Goal: Navigation & Orientation: Find specific page/section

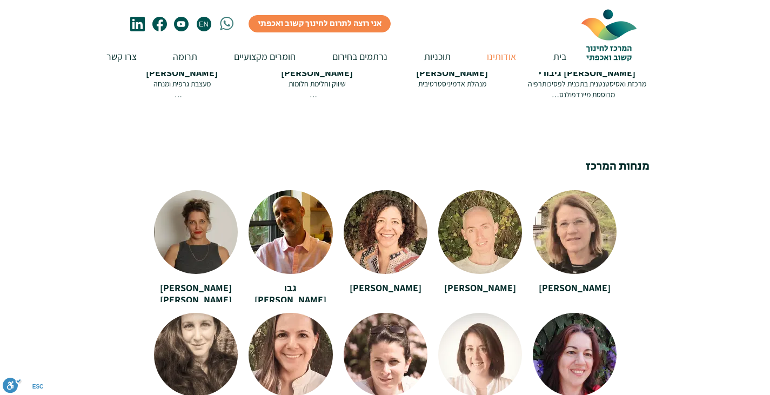
scroll to position [1864, 0]
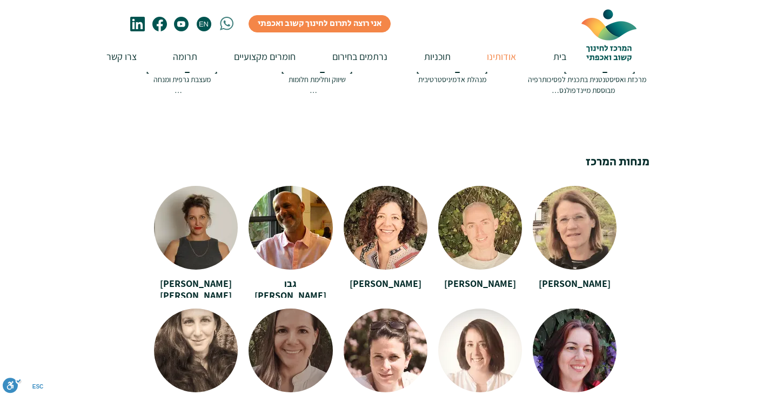
click at [304, 323] on div at bounding box center [291, 347] width 84 height 76
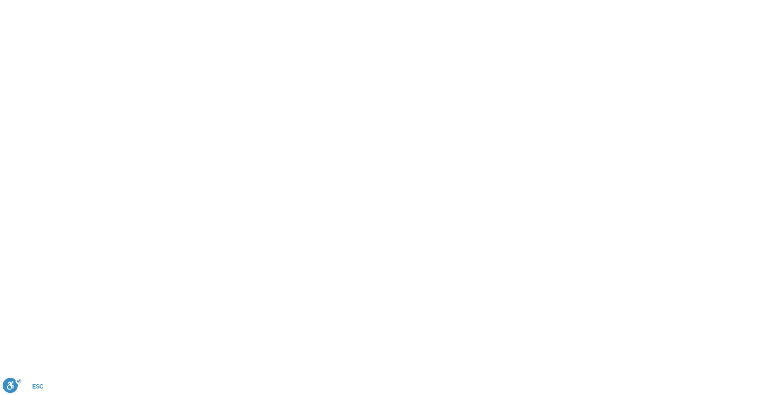
scroll to position [0, 0]
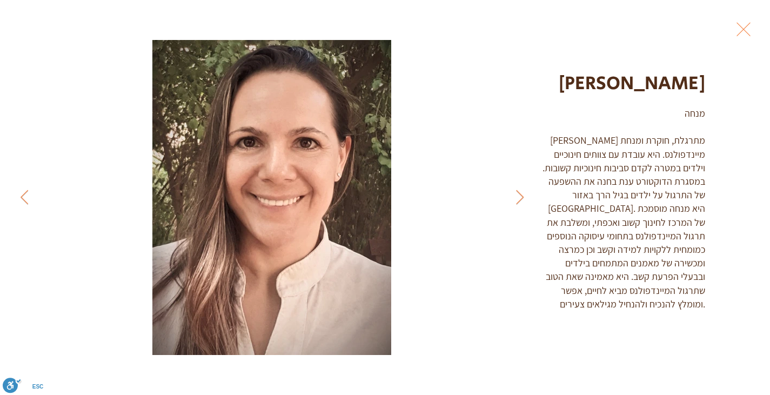
click at [754, 26] on button "Exit expand mode" at bounding box center [744, 28] width 21 height 24
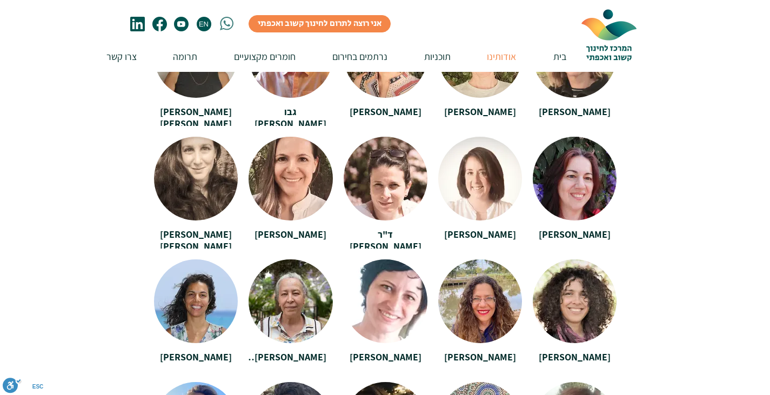
scroll to position [2110, 0]
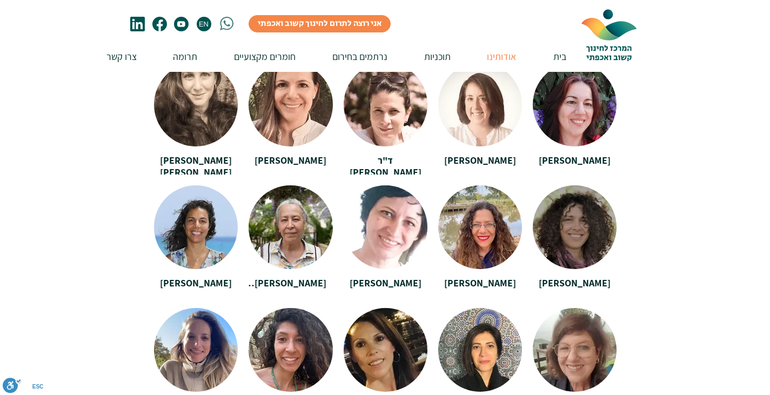
click at [588, 201] on div at bounding box center [575, 223] width 84 height 76
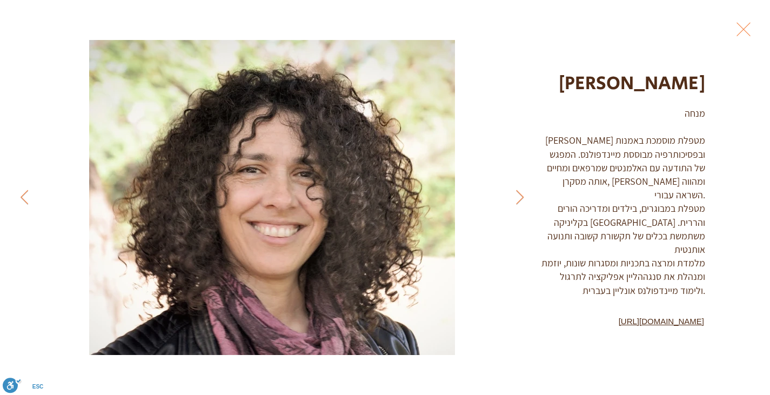
click at [754, 28] on button "Exit expand mode" at bounding box center [744, 28] width 21 height 24
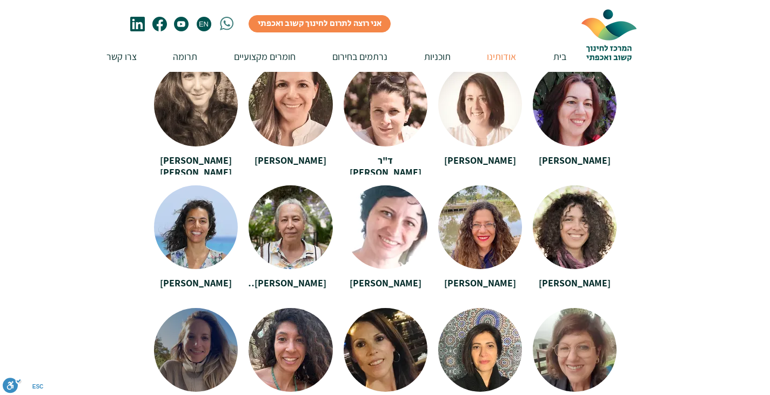
click at [202, 319] on div at bounding box center [196, 346] width 84 height 76
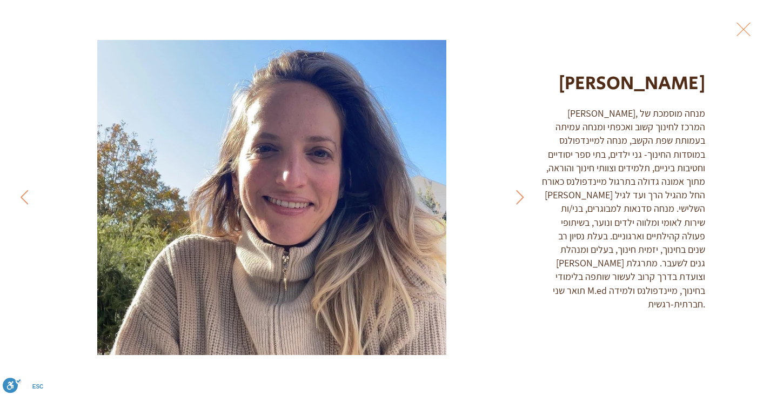
click at [754, 30] on button "Exit expand mode" at bounding box center [744, 28] width 21 height 24
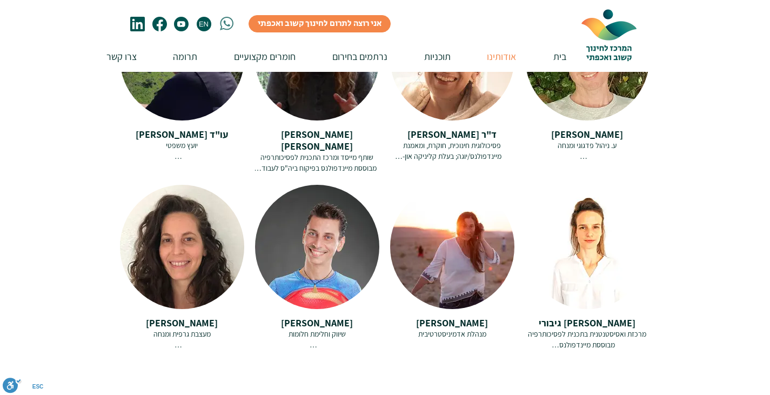
scroll to position [1614, 0]
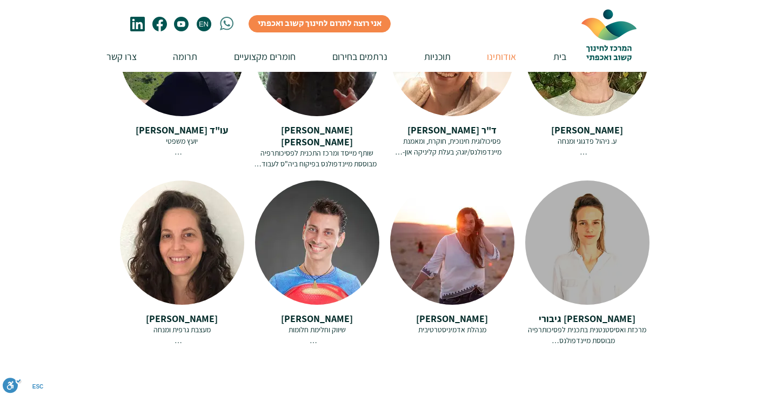
click at [593, 207] on div at bounding box center [587, 243] width 124 height 124
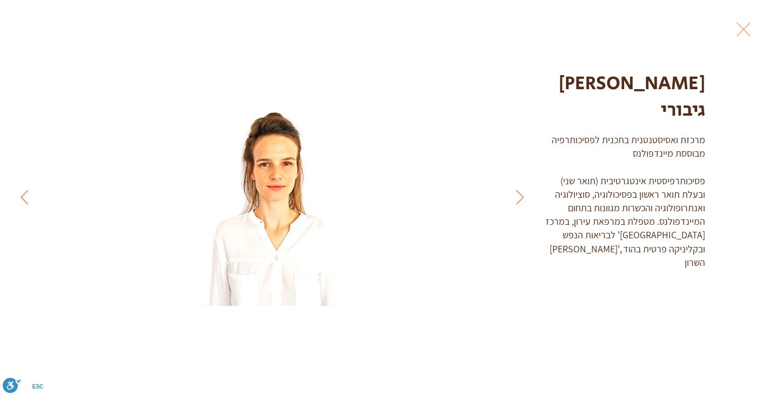
click at [754, 28] on button "Exit expand mode" at bounding box center [744, 28] width 21 height 24
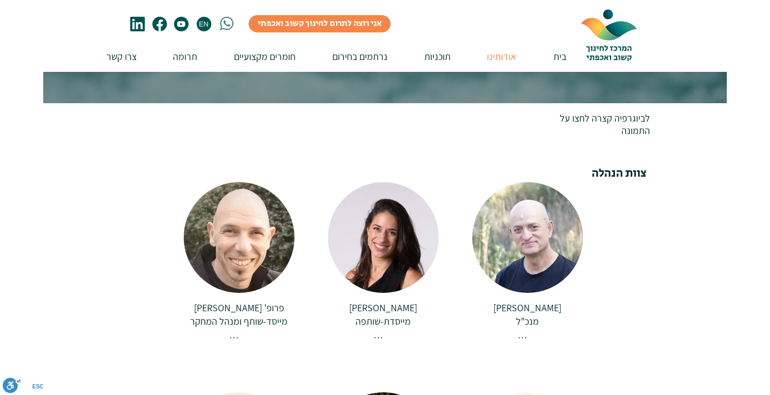
scroll to position [106, 0]
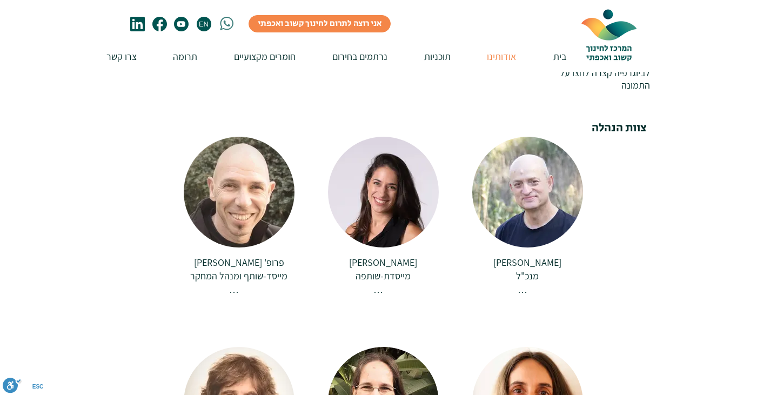
scroll to position [261, 0]
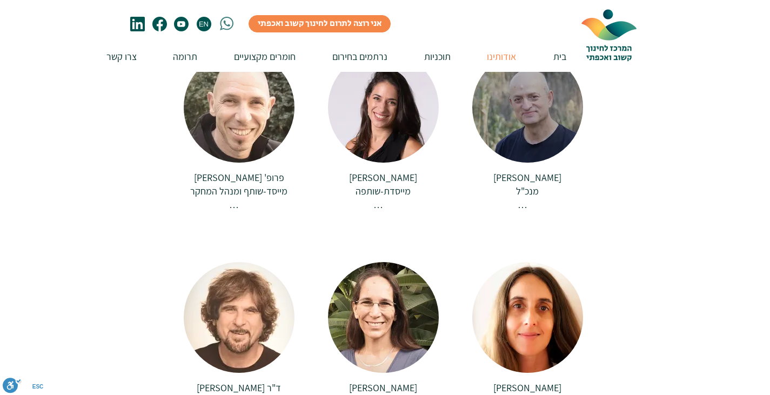
click at [538, 108] on div at bounding box center [527, 107] width 111 height 111
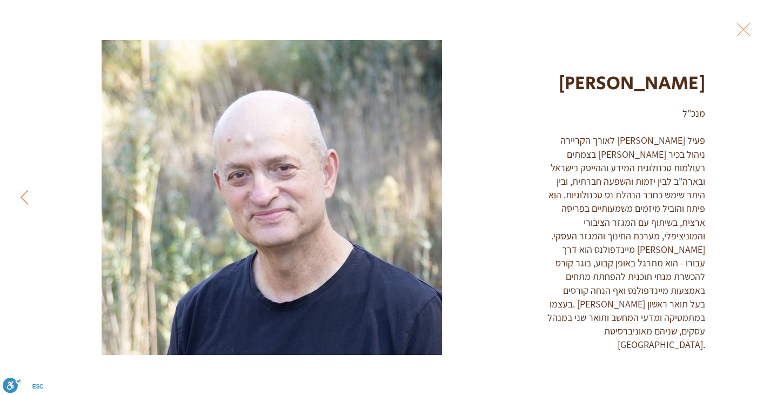
click at [754, 31] on button "Exit expand mode" at bounding box center [744, 28] width 21 height 24
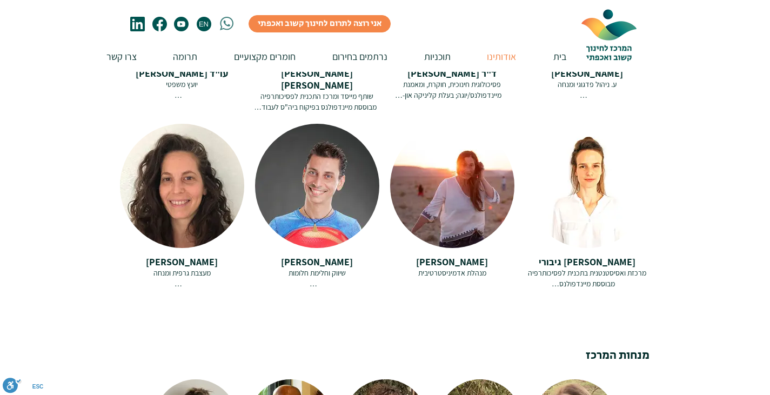
scroll to position [1690, 0]
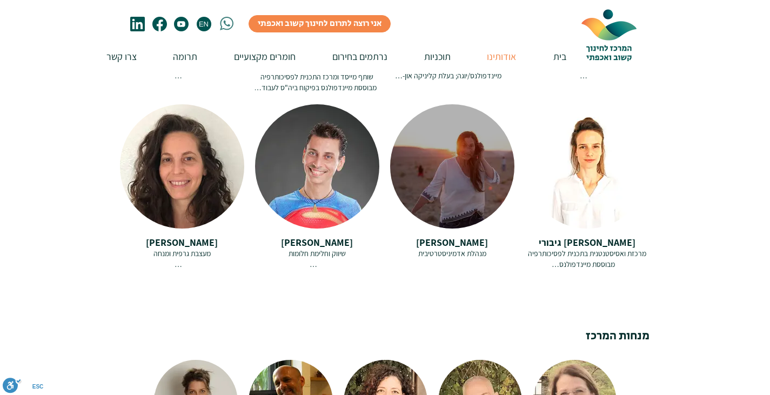
click at [459, 150] on div at bounding box center [452, 166] width 124 height 124
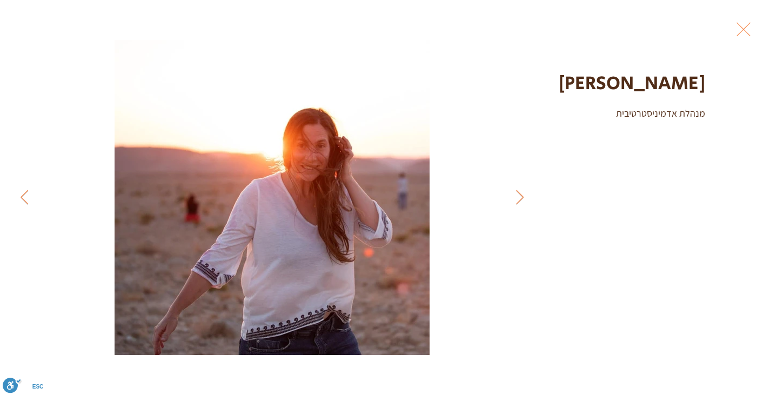
click at [754, 30] on button "Exit expand mode" at bounding box center [744, 28] width 21 height 24
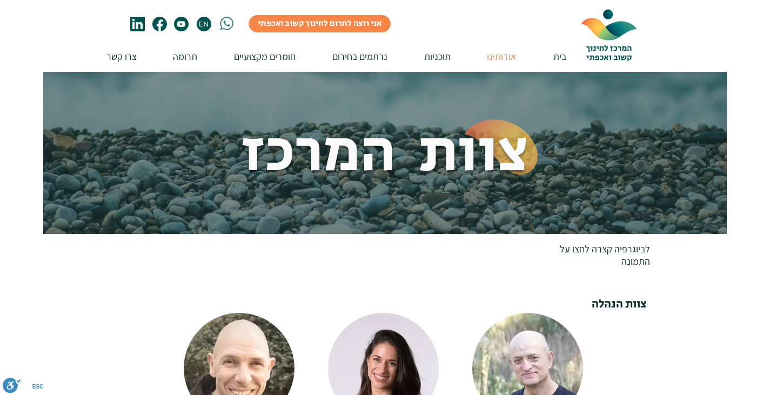
scroll to position [1690, 0]
